Goal: Task Accomplishment & Management: Use online tool/utility

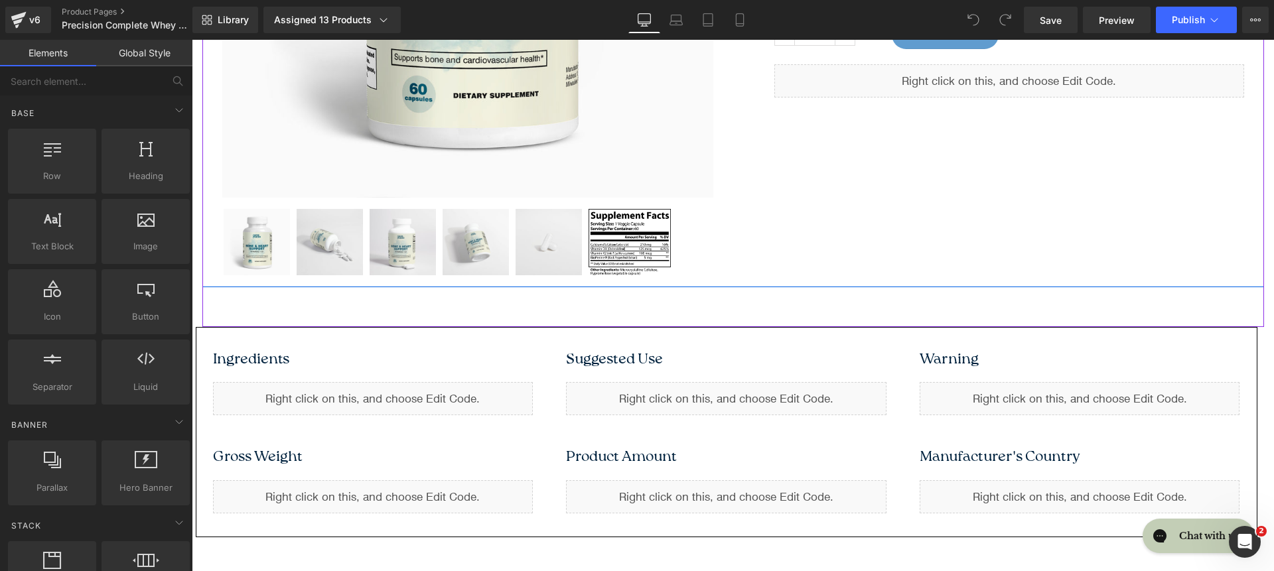
scroll to position [300, 0]
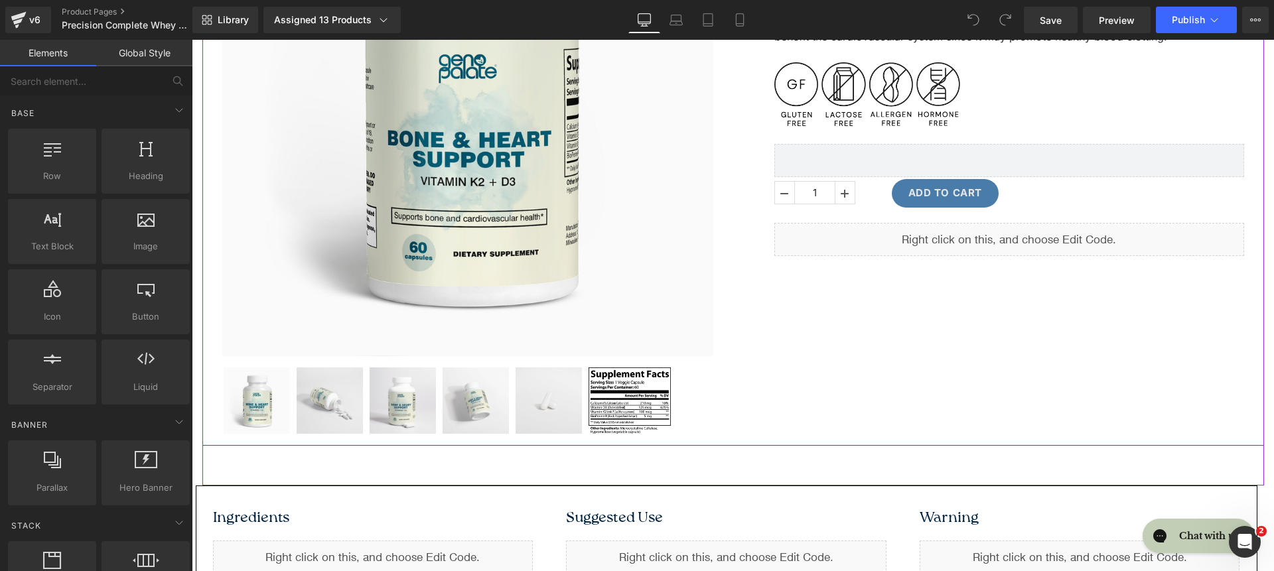
click at [988, 200] on div "Add To Cart (P) Cart Button" at bounding box center [1067, 193] width 352 height 29
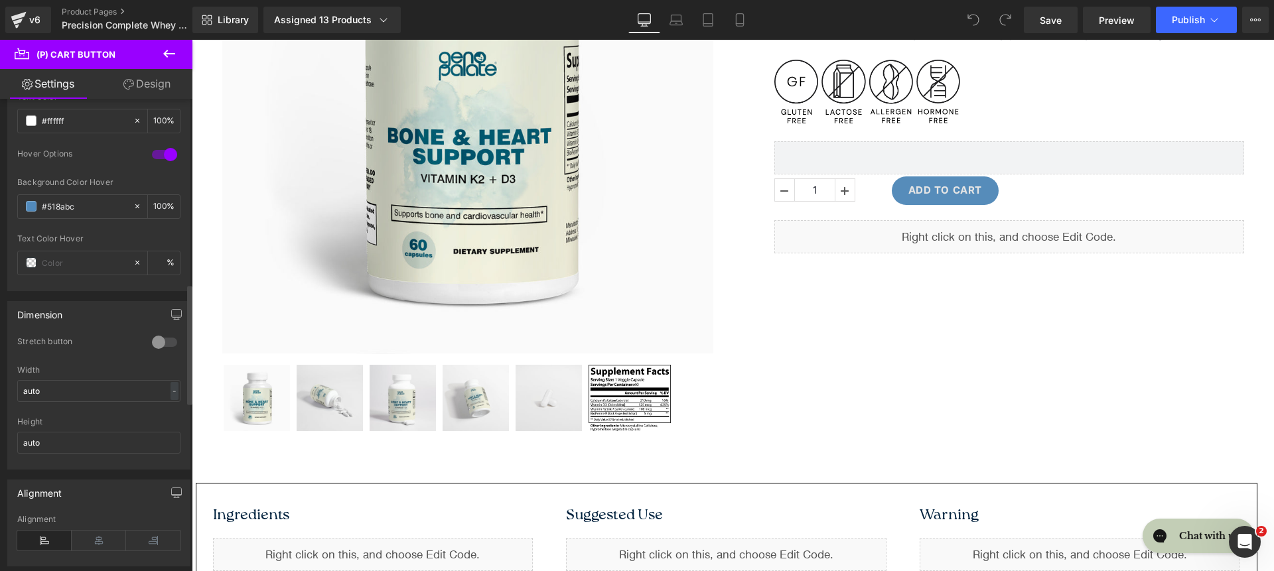
scroll to position [733, 0]
click at [110, 446] on input "auto" at bounding box center [98, 442] width 163 height 22
click at [88, 453] on div "Height 45" at bounding box center [98, 443] width 163 height 52
type input "auto"
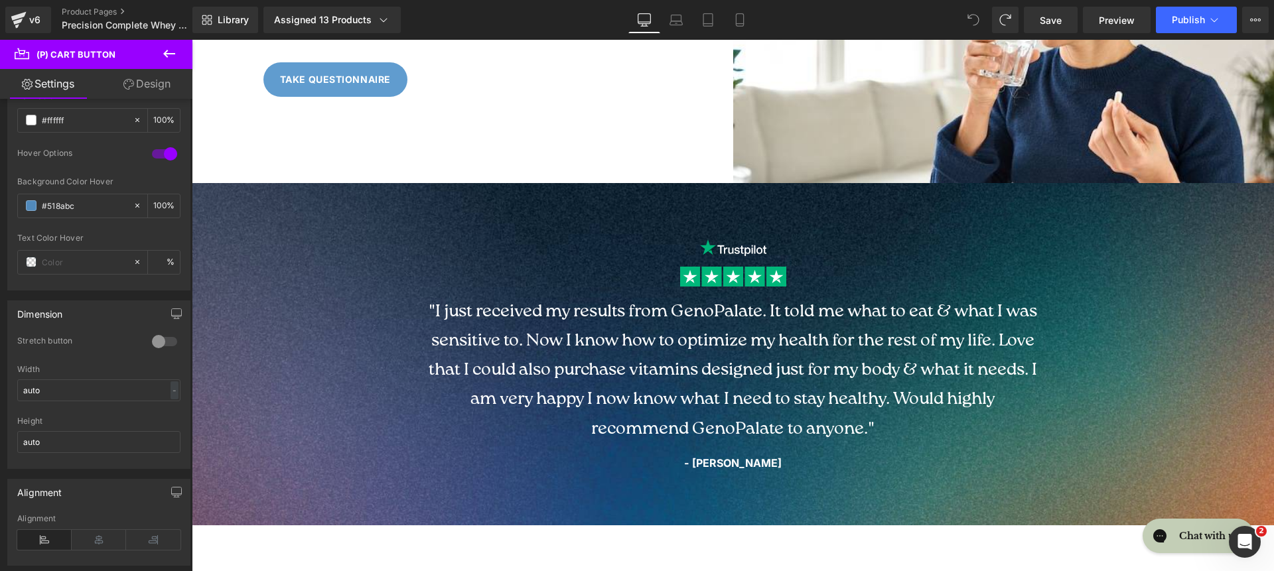
scroll to position [1327, 0]
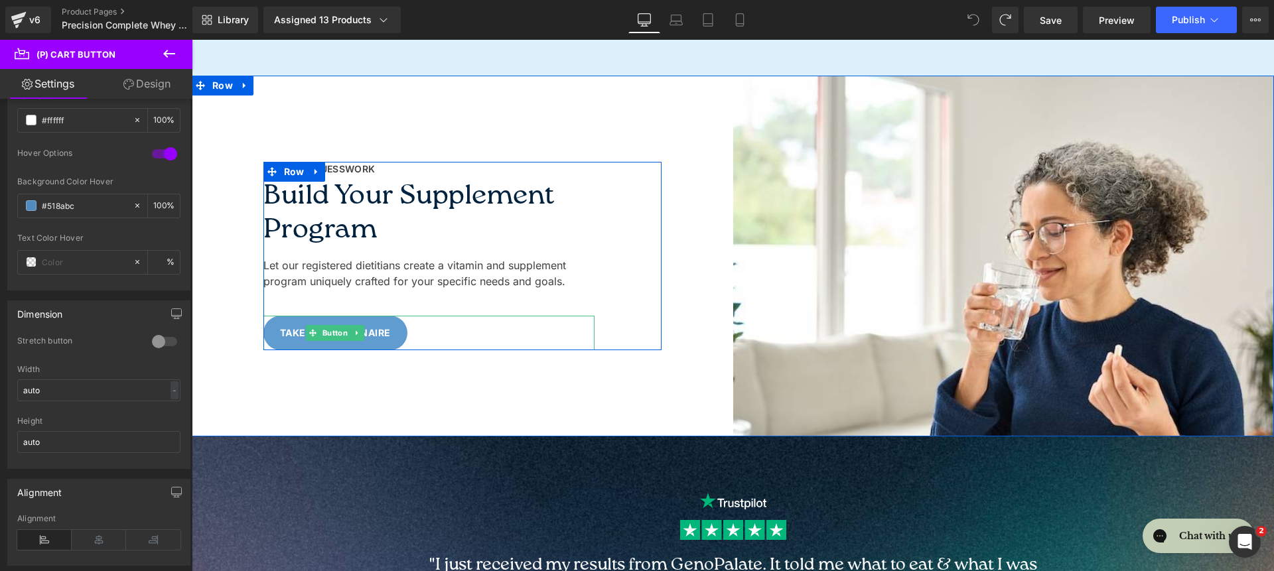
click at [494, 336] on div "Take Questionnaire" at bounding box center [428, 333] width 331 height 34
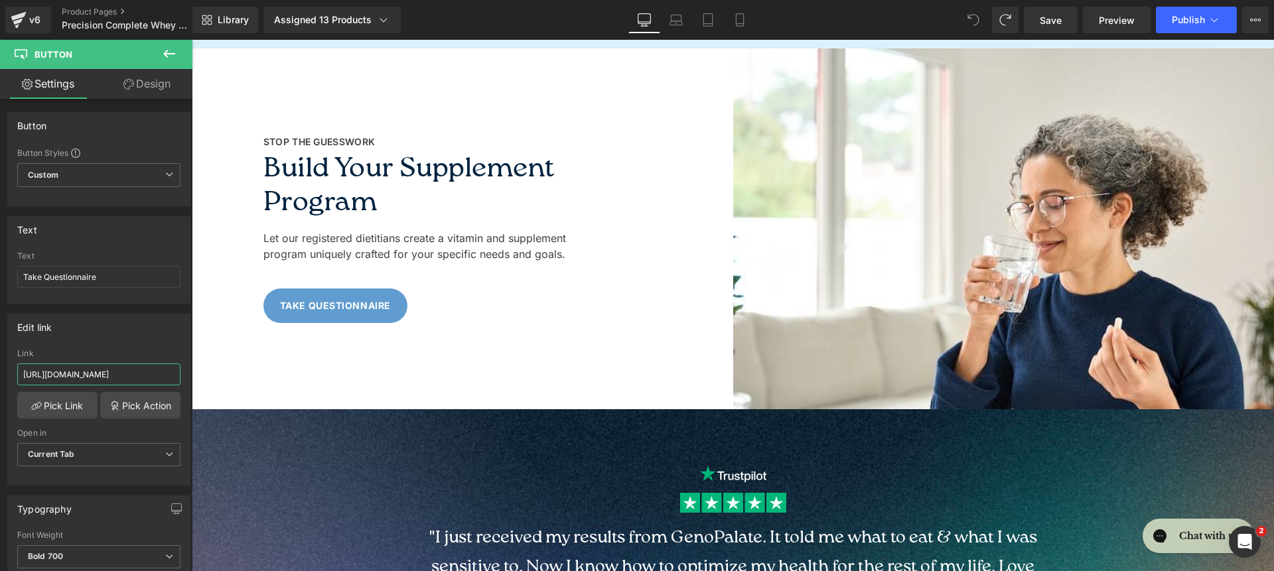
scroll to position [0, 60]
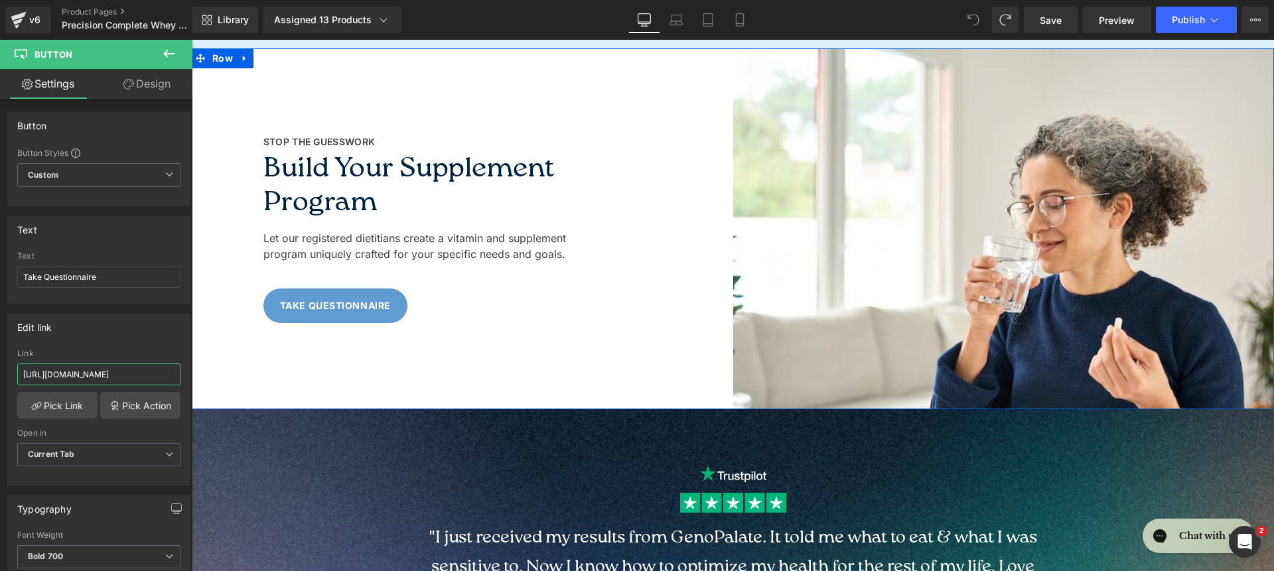
drag, startPoint x: 326, startPoint y: 417, endPoint x: 210, endPoint y: 377, distance: 122.7
click at [342, 382] on div "STOP THE GUESSWORK Text Block Build Your Supplement Program Heading Let our reg…" at bounding box center [462, 228] width 541 height 361
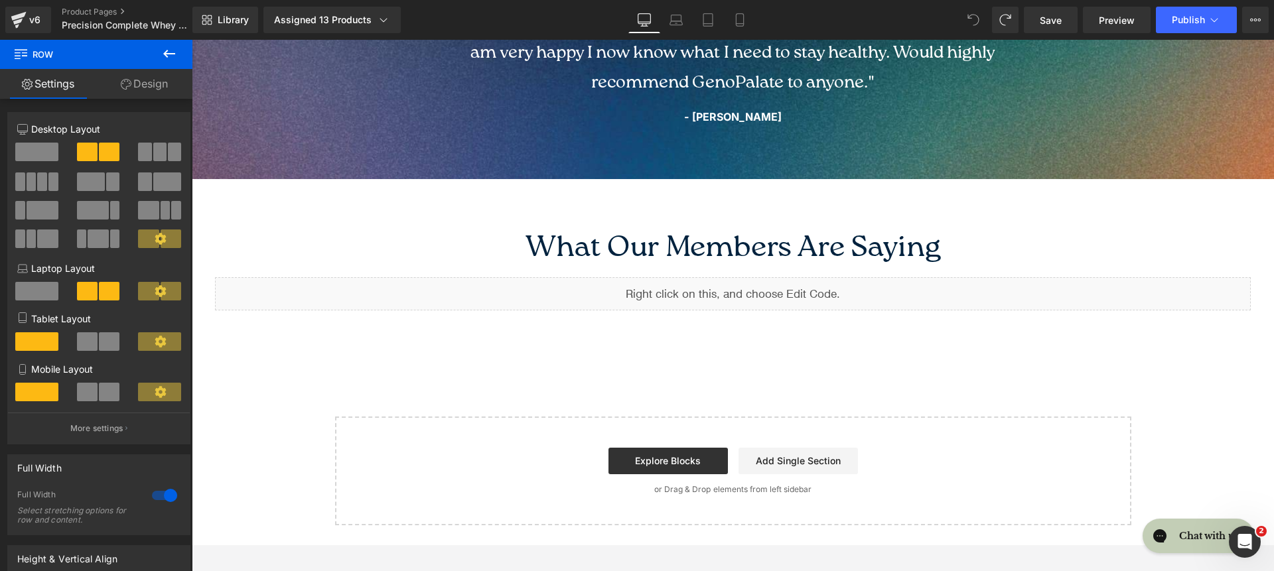
scroll to position [1925, 0]
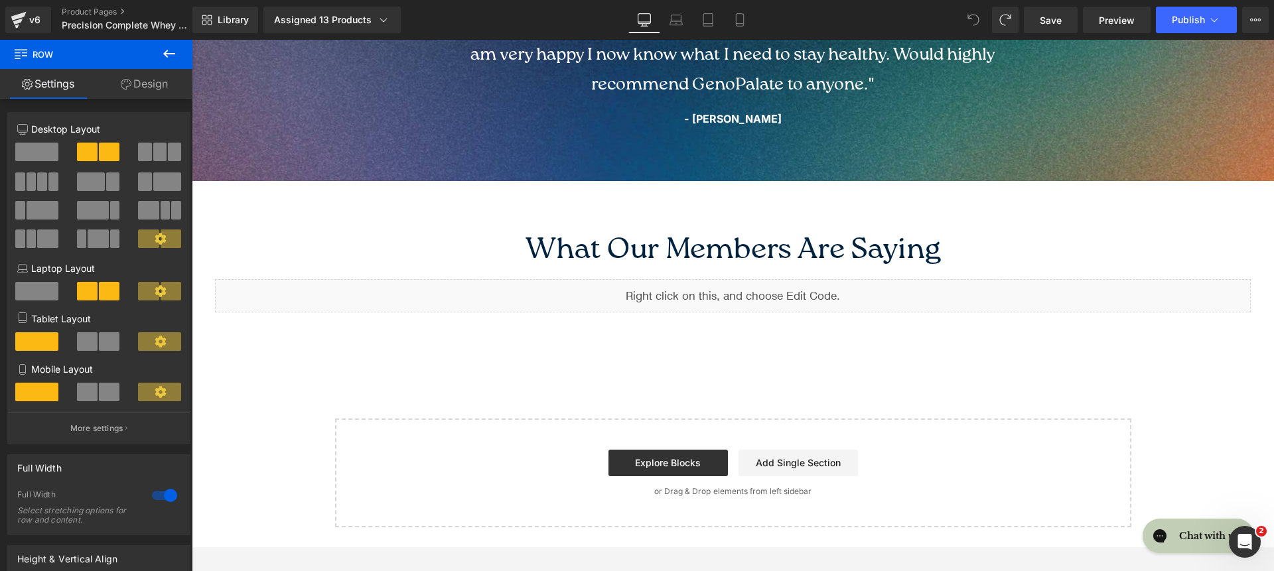
click at [673, 254] on h1 "What Our Members Are Saying" at bounding box center [732, 250] width 1035 height 32
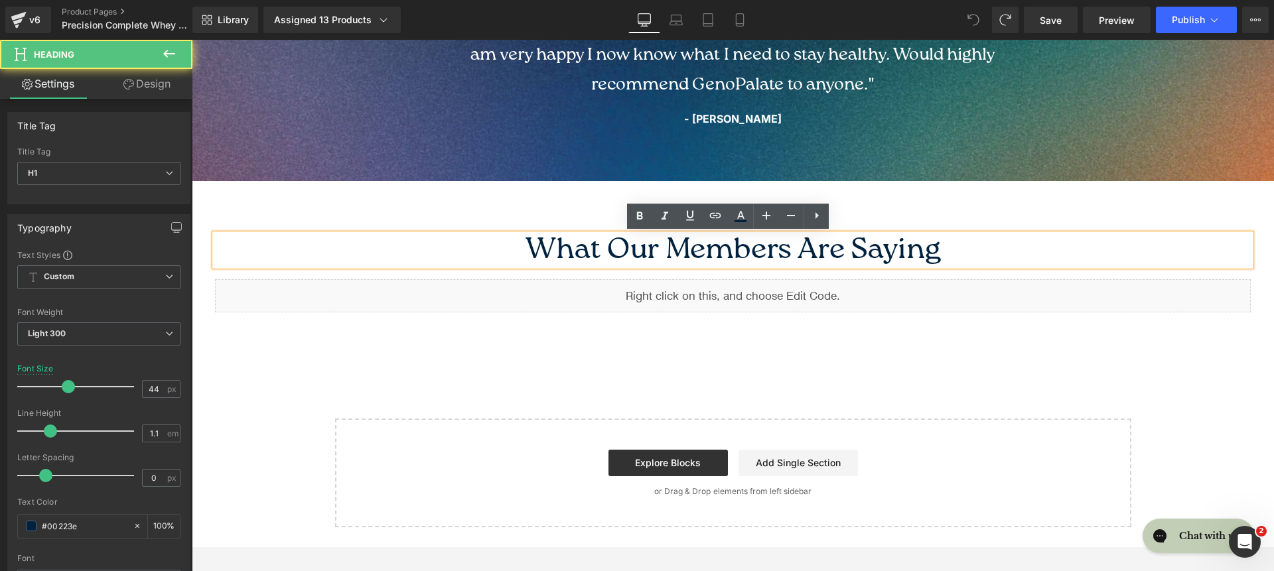
click at [602, 249] on h1 "What Our Members Are Saying" at bounding box center [732, 250] width 1035 height 32
click at [615, 253] on h1 "What Our Members Are Saying" at bounding box center [732, 250] width 1035 height 32
click at [726, 253] on h1 "What Our Members Are Saying" at bounding box center [732, 250] width 1035 height 32
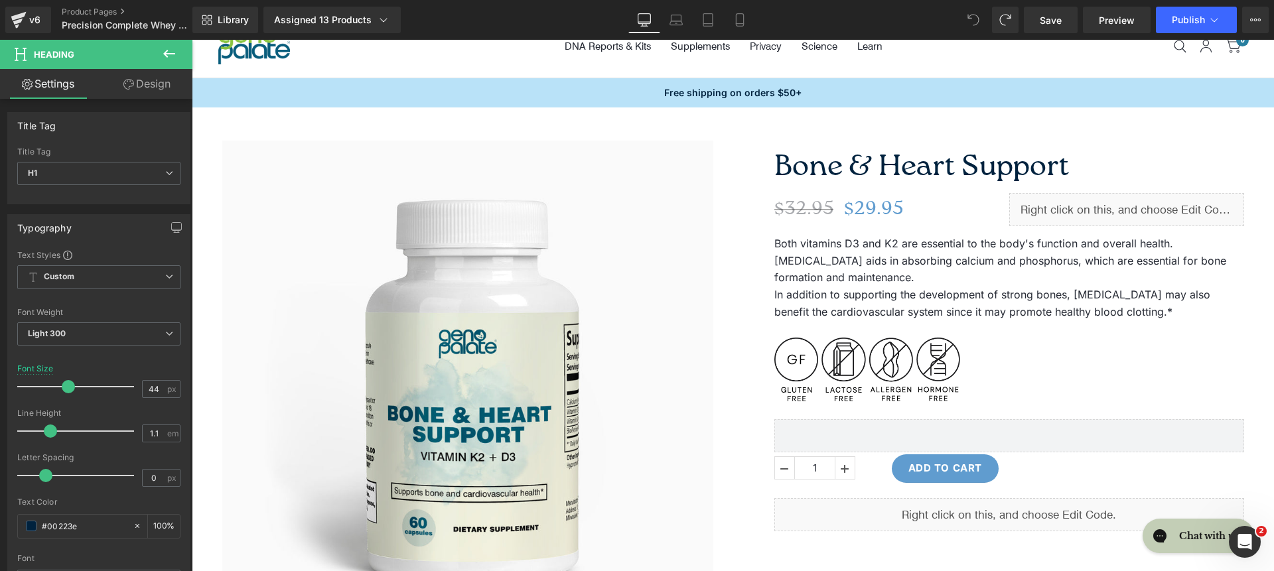
scroll to position [0, 0]
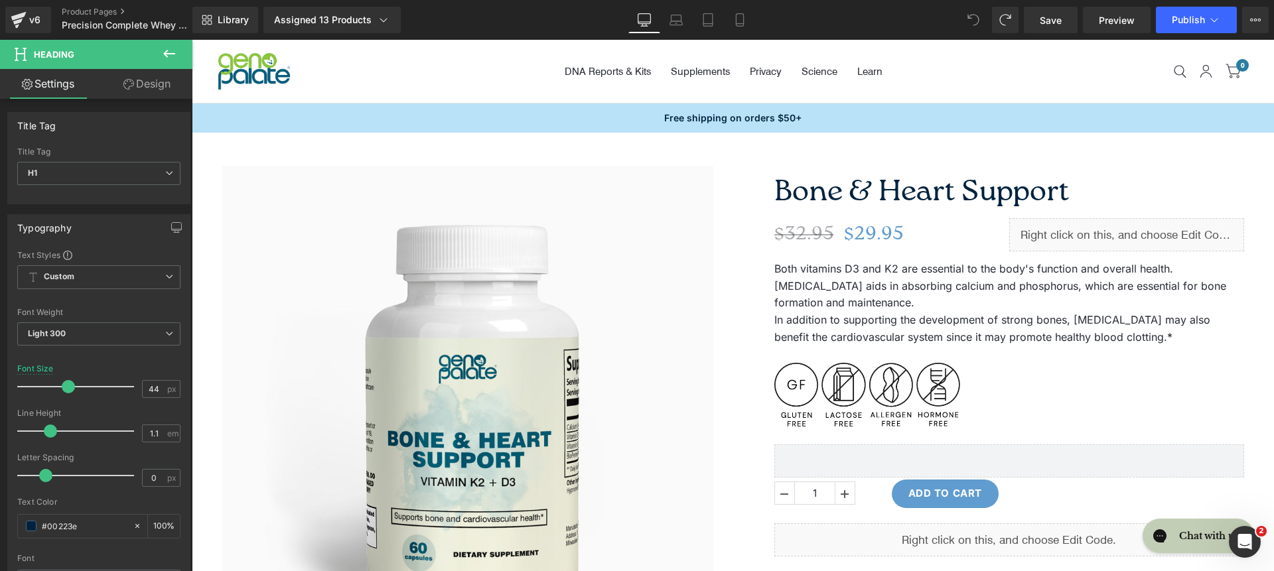
click at [783, 143] on div "Sale Off (P) Image" at bounding box center [732, 459] width 1061 height 653
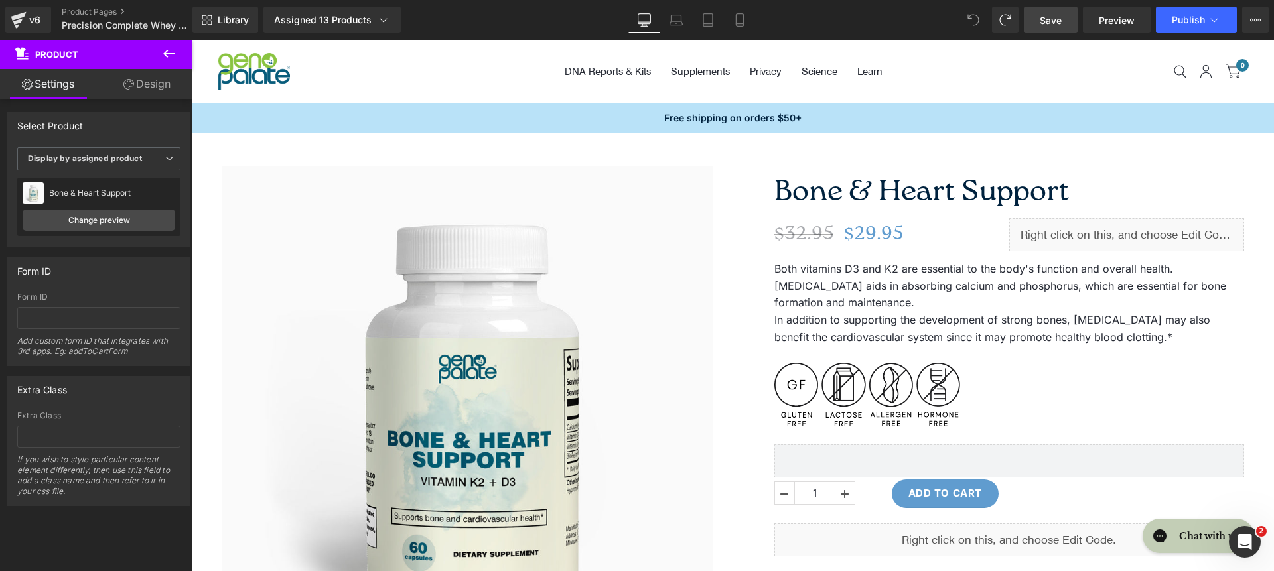
click at [1073, 27] on link "Save" at bounding box center [1050, 20] width 54 height 27
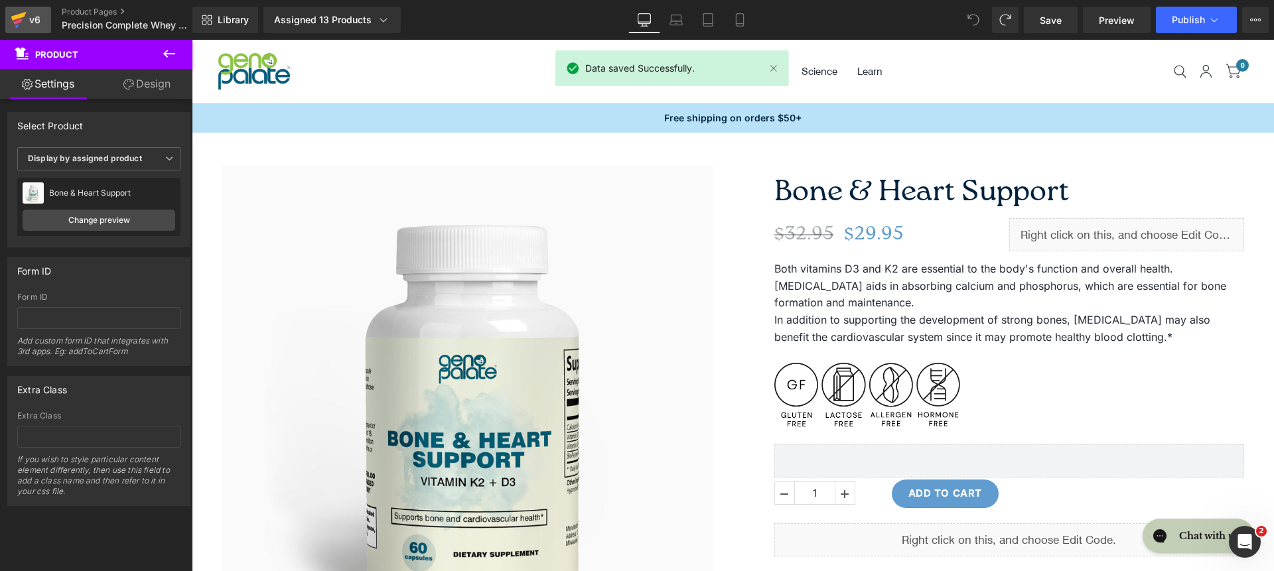
click at [40, 20] on div "v6" at bounding box center [35, 19] width 17 height 17
